Goal: Task Accomplishment & Management: Use online tool/utility

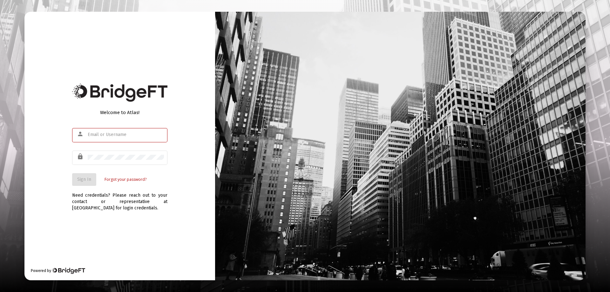
type input "[EMAIL_ADDRESS][DOMAIN_NAME]"
click at [65, 181] on div "Welcome to Atlas! person [EMAIL_ADDRESS][DOMAIN_NAME] lock Sign In Forgot your …" at bounding box center [119, 146] width 191 height 269
click at [82, 178] on span "Sign In" at bounding box center [84, 179] width 14 height 5
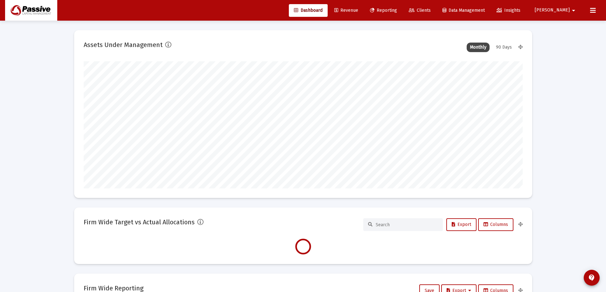
scroll to position [127, 236]
type input "[DATE]"
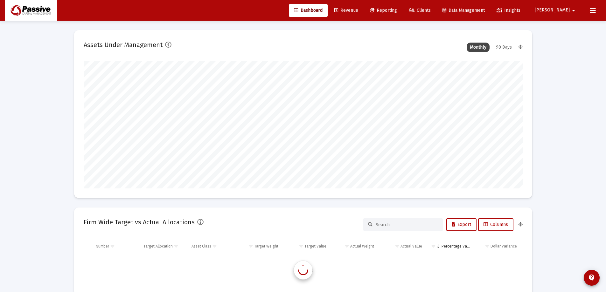
scroll to position [305, 0]
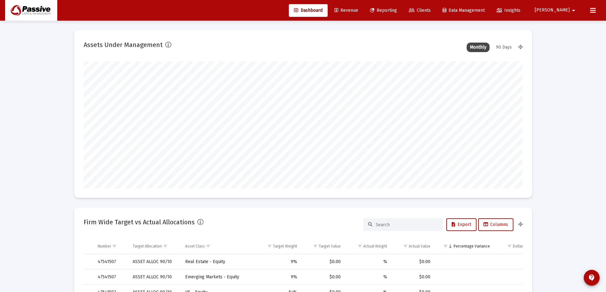
click at [397, 10] on span "Reporting" at bounding box center [383, 10] width 27 height 5
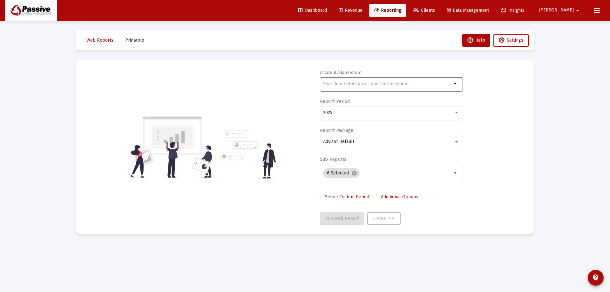
click at [395, 83] on input "text" at bounding box center [387, 83] width 129 height 5
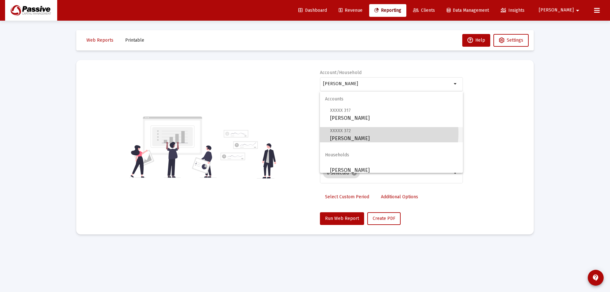
click at [371, 134] on span "XXXXX 372 [PERSON_NAME]" at bounding box center [394, 135] width 128 height 16
type input "[PERSON_NAME]"
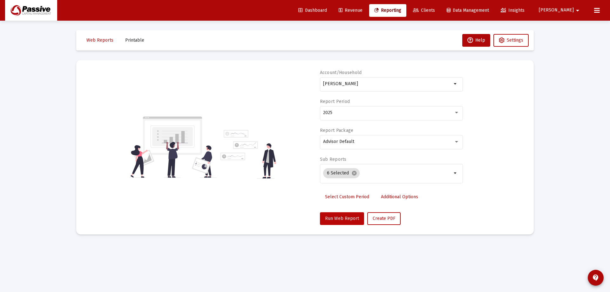
click at [335, 217] on span "Run Web Report" at bounding box center [342, 218] width 34 height 5
